Goal: Task Accomplishment & Management: Complete application form

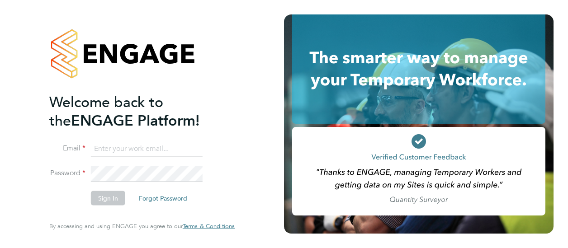
type input "James.Archer@vistry.co.uk"
click at [231, 142] on div "Welcome back to the ENGAGE Platform! Email James.Archer@vistry.co.uk Password S…" at bounding box center [141, 122] width 185 height 216
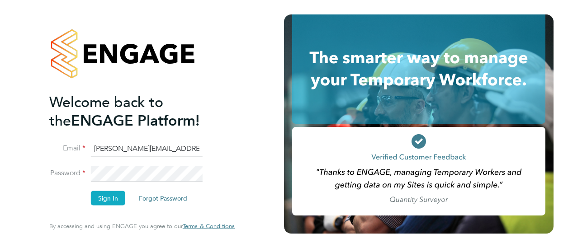
click at [116, 200] on button "Sign In" at bounding box center [108, 198] width 34 height 14
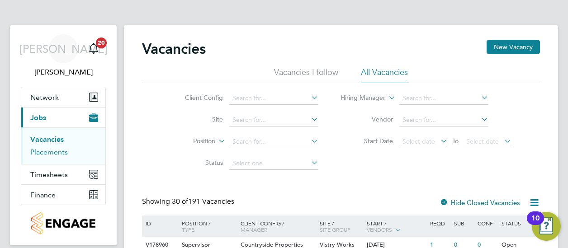
click at [51, 151] on link "Placements" at bounding box center [49, 152] width 38 height 9
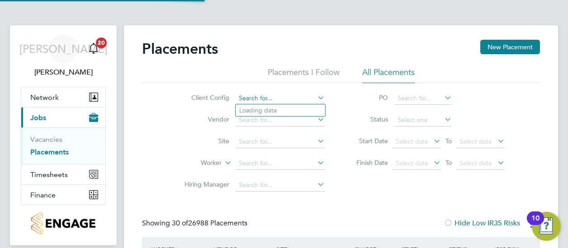
click at [254, 99] on input at bounding box center [279, 98] width 89 height 13
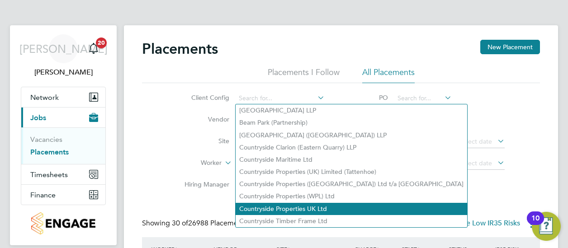
click at [304, 208] on li "Countryside Properties UK Ltd" at bounding box center [350, 209] width 231 height 12
type input "Countryside Properties UK Ltd"
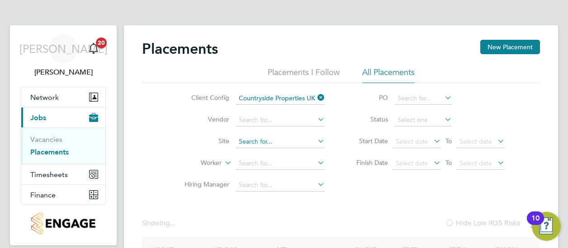
click at [259, 142] on input at bounding box center [279, 142] width 89 height 13
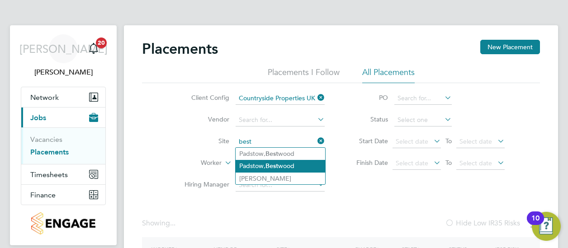
click at [283, 163] on li "Padstow, Best wood" at bounding box center [279, 166] width 89 height 12
type input "Padstow, [GEOGRAPHIC_DATA]"
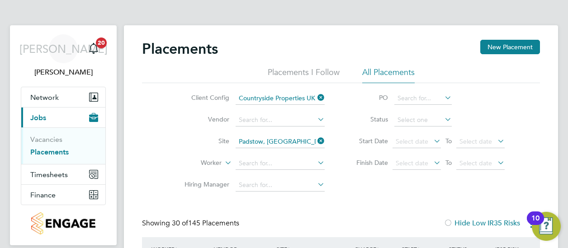
click at [418, 112] on li "Status" at bounding box center [426, 120] width 180 height 22
click at [418, 113] on li "Status" at bounding box center [426, 120] width 180 height 22
click at [418, 119] on input at bounding box center [422, 120] width 57 height 13
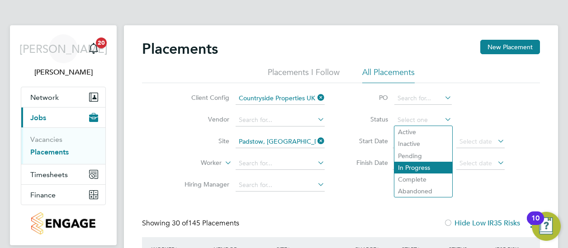
click at [425, 169] on li "In Progress" at bounding box center [423, 168] width 58 height 12
type input "In Progress"
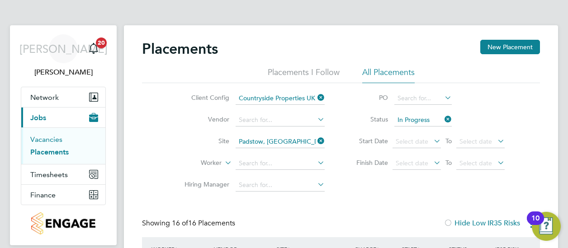
click at [46, 139] on link "Vacancies" at bounding box center [46, 139] width 32 height 9
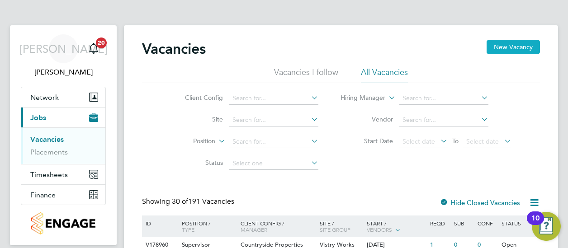
click at [514, 45] on button "New Vacancy" at bounding box center [512, 47] width 53 height 14
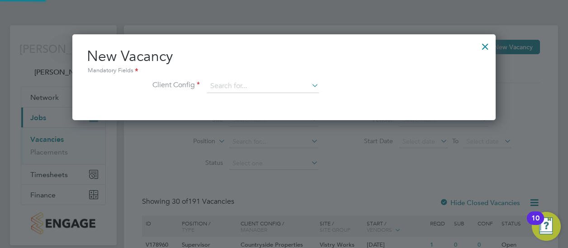
scroll to position [85, 423]
click at [283, 80] on input at bounding box center [263, 87] width 112 height 14
click at [253, 197] on li "Countryside Properties UK Ltd" at bounding box center [322, 197] width 231 height 12
type input "Countryside Properties UK Ltd"
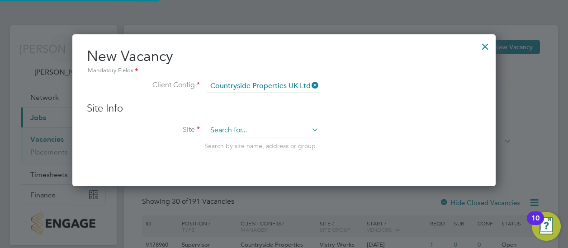
click at [235, 124] on input at bounding box center [263, 131] width 112 height 14
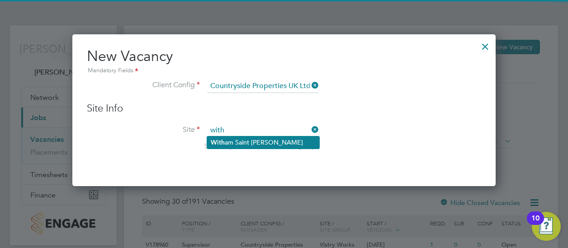
click at [259, 141] on li "With am Saint [PERSON_NAME]" at bounding box center [263, 142] width 112 height 12
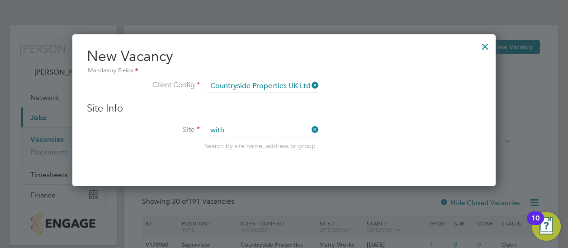
type input "[PERSON_NAME] Saint [PERSON_NAME]"
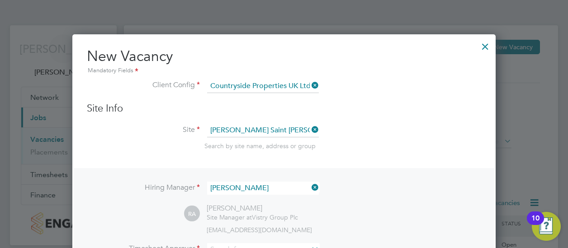
scroll to position [134, 0]
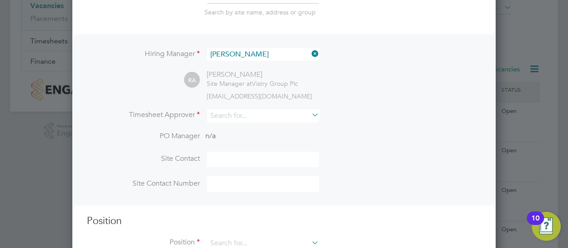
click at [310, 56] on icon at bounding box center [310, 53] width 0 height 13
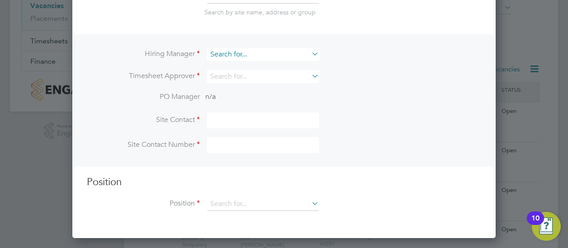
click at [263, 53] on input at bounding box center [263, 54] width 112 height 13
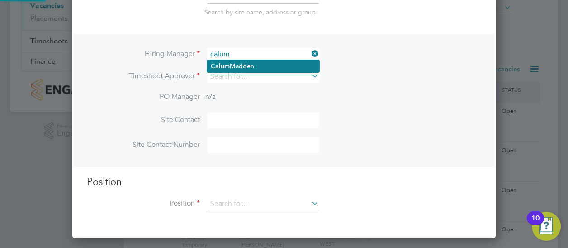
click at [249, 63] on li "[PERSON_NAME]" at bounding box center [263, 66] width 112 height 12
type input "[PERSON_NAME]"
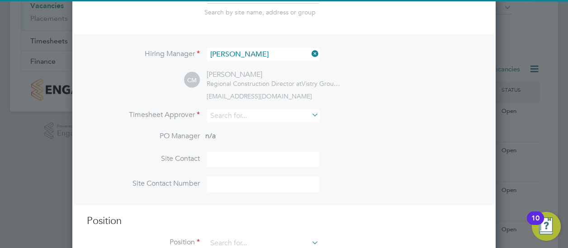
scroll to position [375, 423]
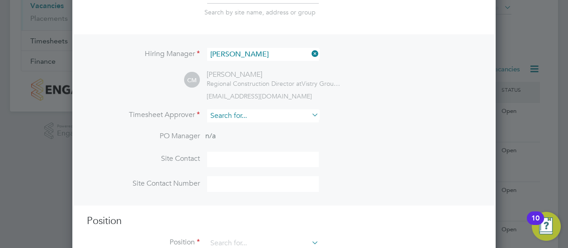
click at [221, 115] on input at bounding box center [263, 115] width 112 height 13
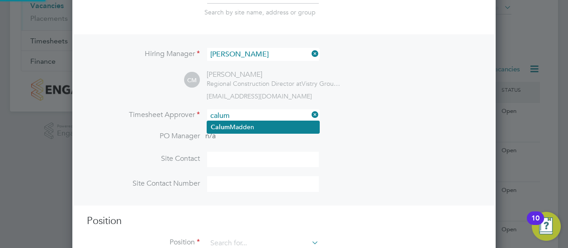
click at [236, 131] on li "[PERSON_NAME]" at bounding box center [263, 127] width 112 height 12
type input "[PERSON_NAME]"
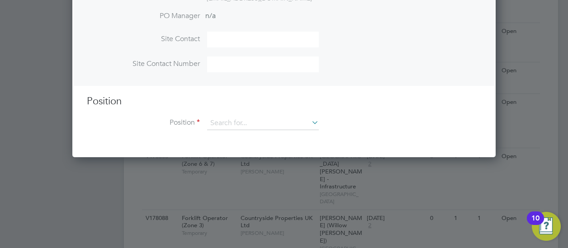
scroll to position [293, 0]
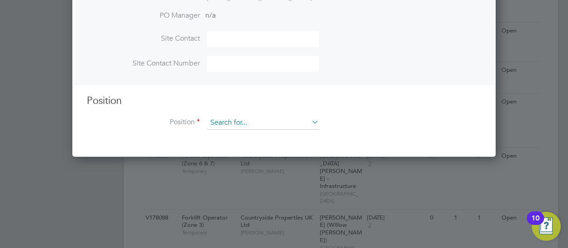
click at [232, 116] on input at bounding box center [263, 123] width 112 height 14
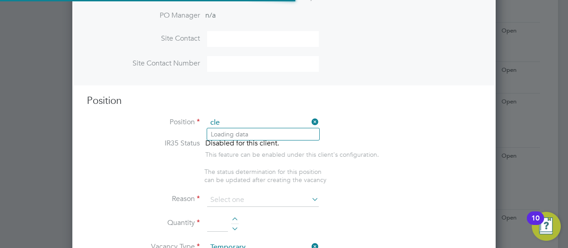
scroll to position [1296, 423]
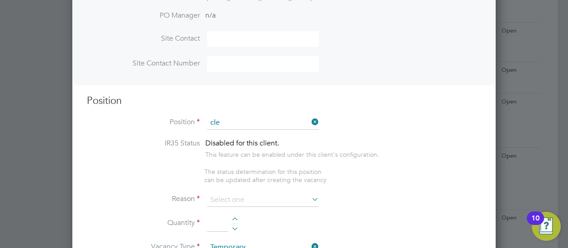
click at [234, 146] on li "Cle aner" at bounding box center [263, 147] width 112 height 12
type input "Cleaner"
type textarea "Cleaner"
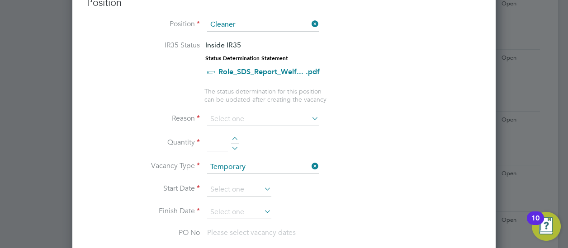
scroll to position [392, 0]
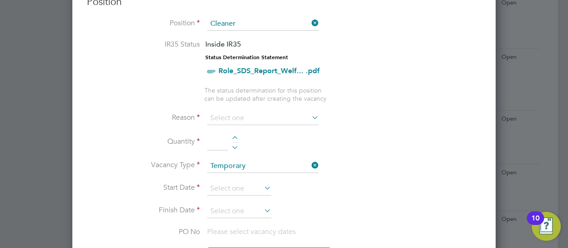
click at [231, 134] on li "Quantity" at bounding box center [284, 146] width 394 height 25
click at [236, 136] on div at bounding box center [235, 139] width 8 height 6
type input "1"
click at [245, 115] on input at bounding box center [263, 119] width 112 height 14
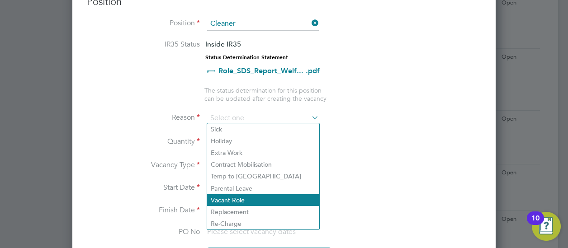
click at [236, 202] on li "Vacant Role" at bounding box center [263, 200] width 112 height 12
type input "Vacant Role"
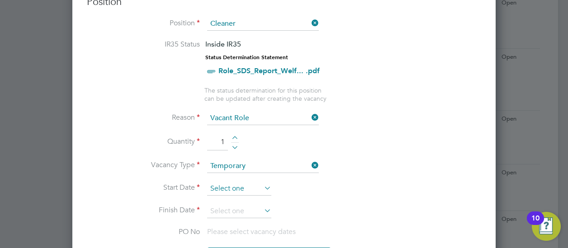
click at [225, 185] on input at bounding box center [239, 189] width 64 height 14
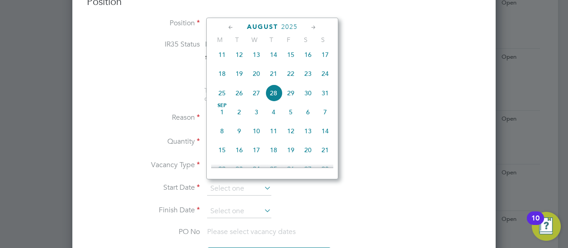
click at [273, 98] on span "28" at bounding box center [273, 92] width 17 height 17
type input "[DATE]"
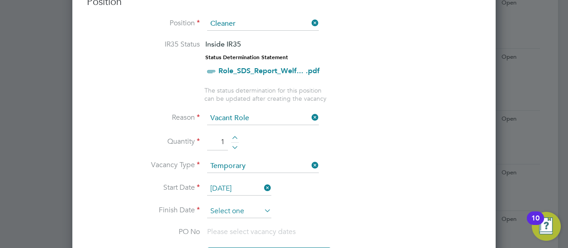
click at [242, 205] on input at bounding box center [239, 212] width 64 height 14
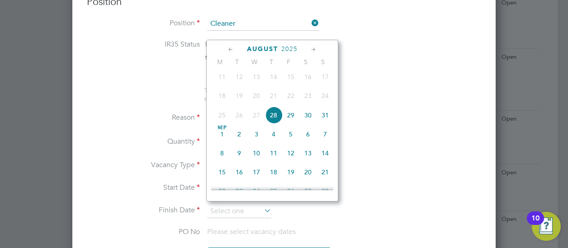
click at [315, 48] on icon at bounding box center [313, 50] width 9 height 10
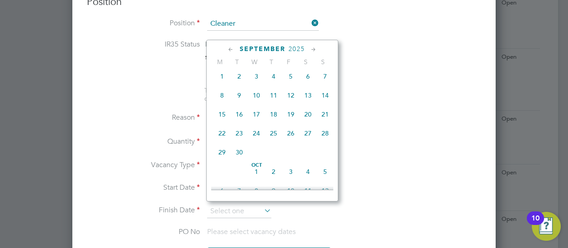
click at [315, 48] on icon at bounding box center [313, 50] width 9 height 10
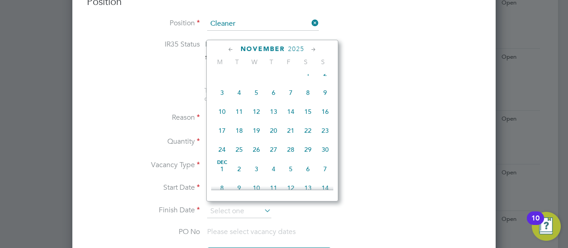
click at [315, 48] on icon at bounding box center [313, 50] width 9 height 10
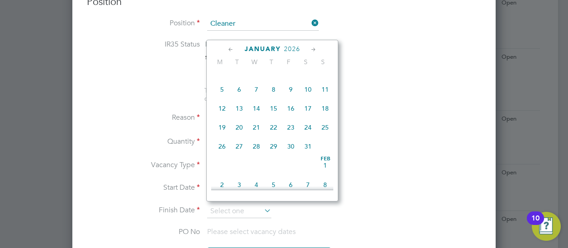
click at [315, 48] on icon at bounding box center [313, 50] width 9 height 10
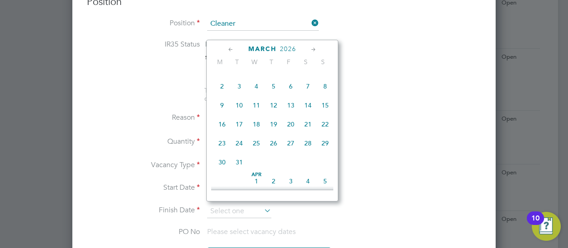
click at [239, 171] on span "31" at bounding box center [238, 162] width 17 height 17
type input "[DATE]"
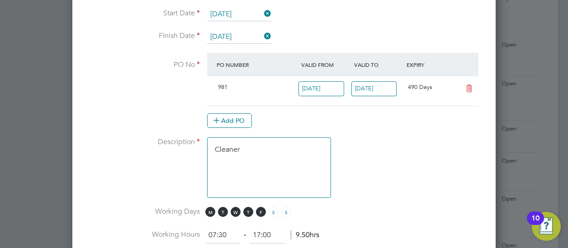
scroll to position [603, 0]
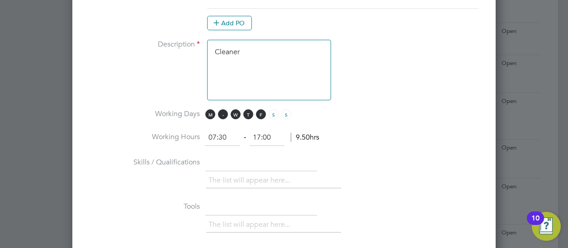
click at [223, 109] on span "T" at bounding box center [223, 114] width 10 height 10
click at [246, 109] on span "T" at bounding box center [248, 114] width 10 height 10
drag, startPoint x: 226, startPoint y: 132, endPoint x: 190, endPoint y: 140, distance: 37.1
click at [190, 140] on li "Working Hours 07:30 ‐ 17:00 9.50hrs" at bounding box center [284, 142] width 394 height 25
type input "12:00"
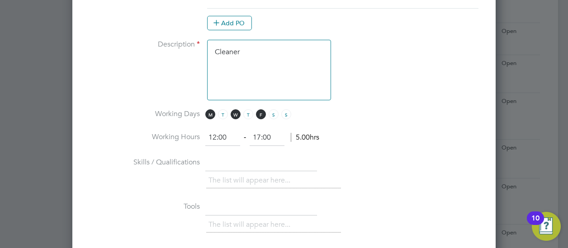
click at [258, 132] on input "17:00" at bounding box center [266, 138] width 35 height 16
type input "14:00"
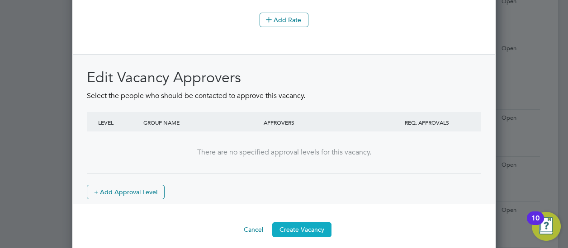
click at [294, 222] on button "Create Vacancy" at bounding box center [301, 229] width 59 height 14
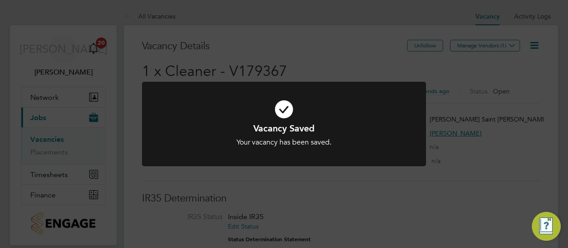
click at [518, 104] on div "Vacancy Saved Your vacancy has been saved. Cancel Okay" at bounding box center [284, 124] width 568 height 248
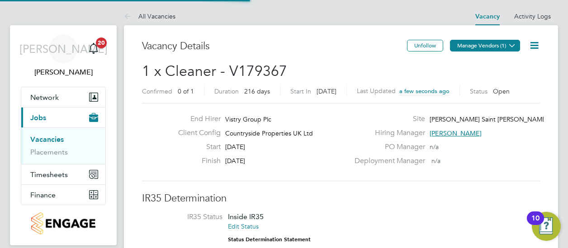
click at [508, 49] on icon at bounding box center [511, 45] width 7 height 7
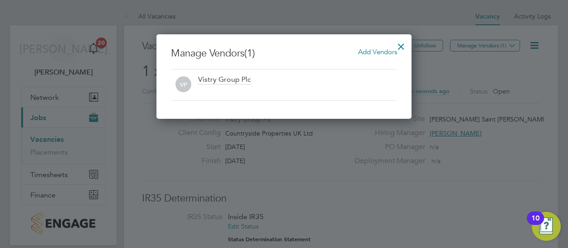
click at [365, 51] on span "Add Vendors" at bounding box center [377, 51] width 39 height 9
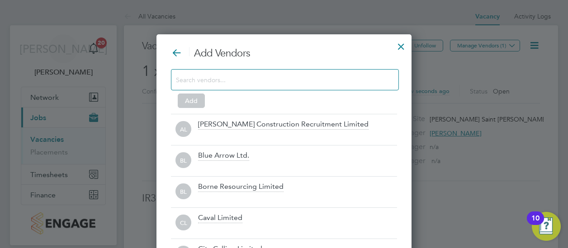
click at [279, 74] on div at bounding box center [285, 79] width 228 height 21
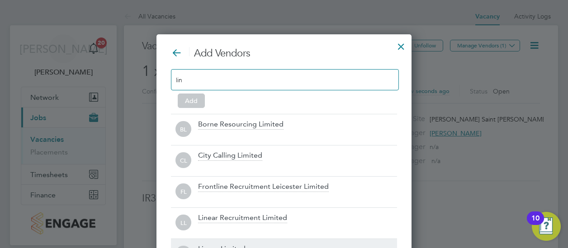
type input "lin"
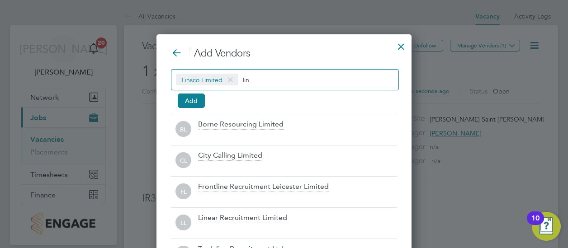
click at [250, 75] on input "lin" at bounding box center [271, 80] width 56 height 12
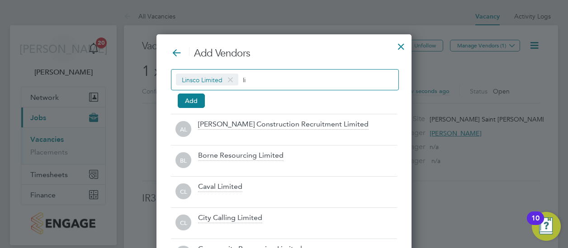
type input "l"
click at [405, 47] on div at bounding box center [401, 44] width 16 height 16
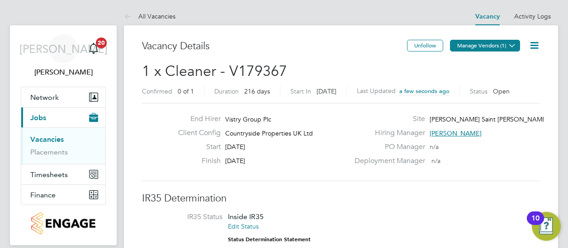
click at [513, 43] on icon at bounding box center [511, 45] width 7 height 7
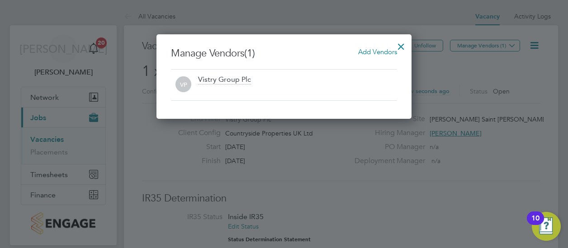
click at [370, 61] on div "Manage Vendors (1) Add Vendors VP Vistry Group Plc" at bounding box center [284, 74] width 226 height 54
click at [374, 44] on div "Manage Vendors (1) Add Vendors VP Vistry Group Plc" at bounding box center [283, 76] width 255 height 84
click at [369, 47] on div "Add Vendors" at bounding box center [377, 52] width 39 height 10
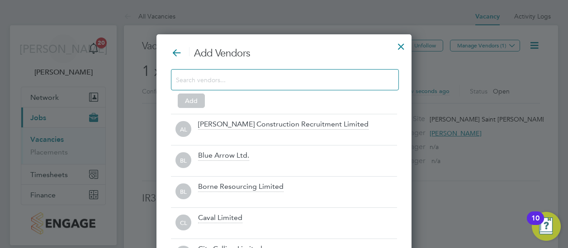
click at [255, 89] on div at bounding box center [285, 79] width 228 height 21
click at [254, 89] on div at bounding box center [285, 79] width 228 height 21
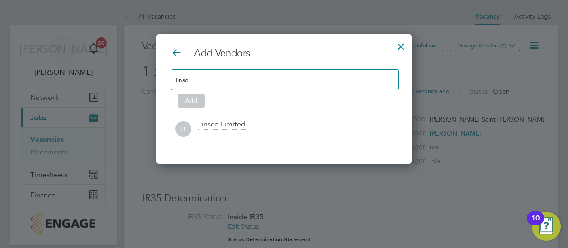
type input "linsc"
click at [213, 121] on div "Linsco Limited" at bounding box center [221, 125] width 47 height 10
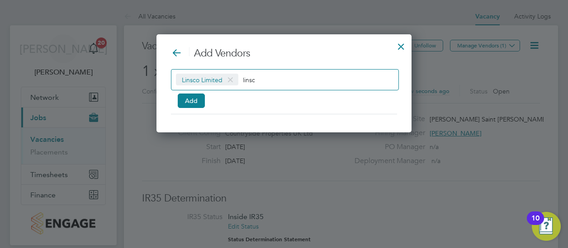
click at [247, 78] on input "linsc" at bounding box center [271, 80] width 56 height 12
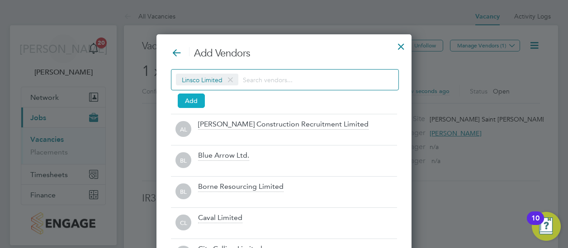
click at [189, 96] on button "Add" at bounding box center [191, 101] width 27 height 14
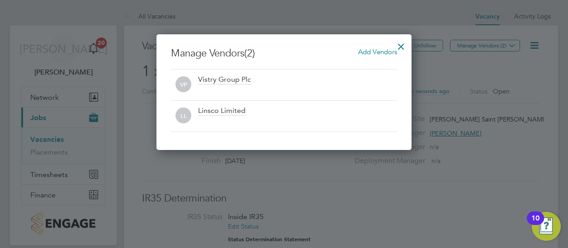
click at [405, 45] on div at bounding box center [401, 44] width 16 height 16
